Goal: Find specific page/section: Find specific page/section

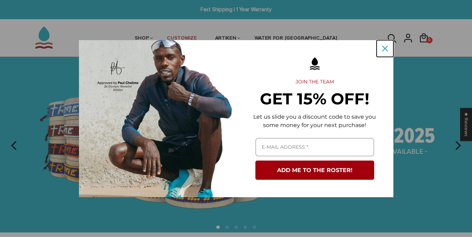
click at [386, 42] on button "Close" at bounding box center [385, 48] width 17 height 17
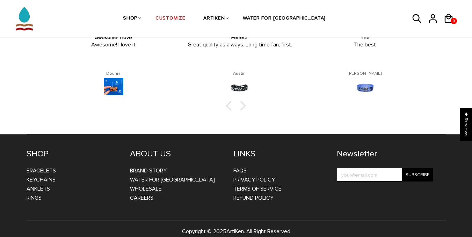
scroll to position [1148, 0]
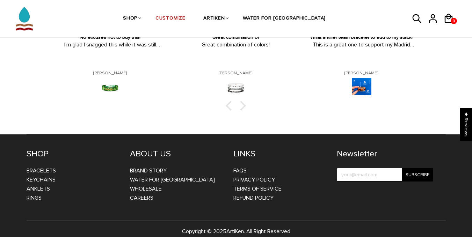
click at [317, 195] on div "SHOP Bracelets Keychains Anklets Rings ABOUT US BRAND STORY WATER FOR KENYA WHO…" at bounding box center [236, 178] width 419 height 86
click at [146, 186] on link "WHOLESALE" at bounding box center [146, 189] width 32 height 7
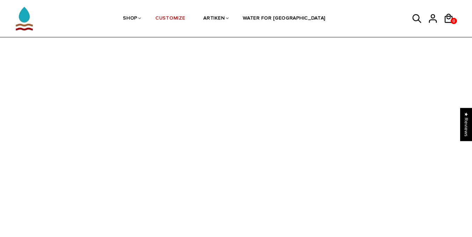
scroll to position [238, 0]
drag, startPoint x: 0, startPoint y: 186, endPoint x: 16, endPoint y: 184, distance: 16.5
click at [0, 186] on div at bounding box center [236, 129] width 472 height 239
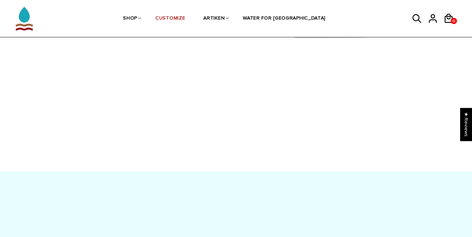
scroll to position [128, 0]
